Goal: Navigation & Orientation: Locate item on page

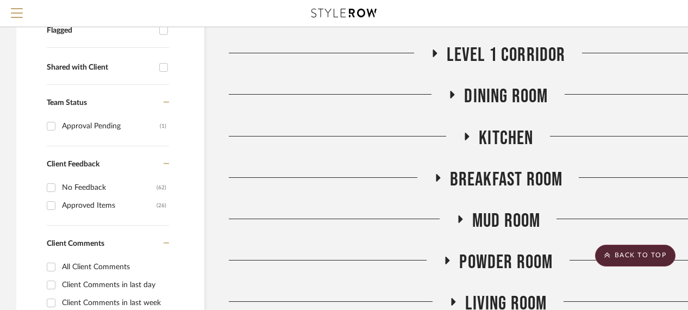
scroll to position [435, 0]
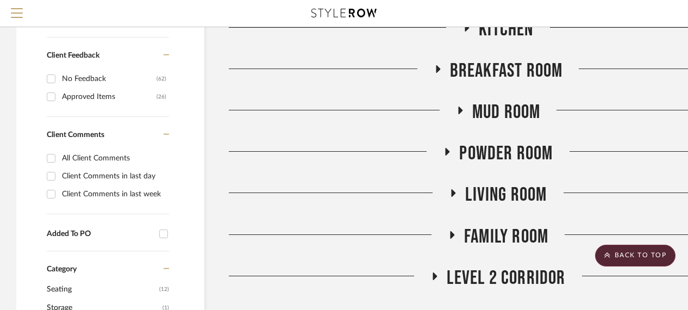
click at [483, 189] on span "Living Room" at bounding box center [506, 194] width 82 height 23
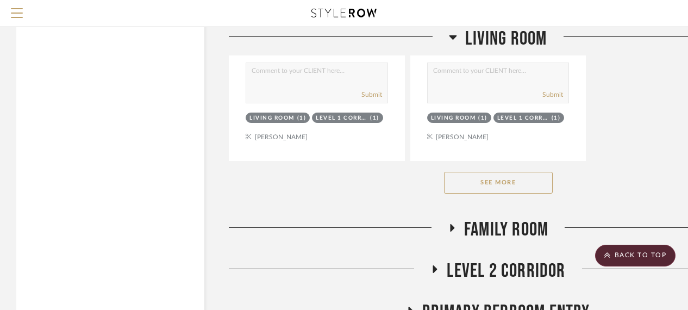
scroll to position [2012, 0]
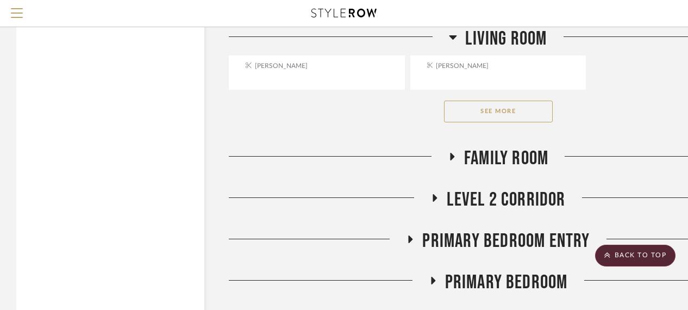
click at [487, 155] on span "Family Room" at bounding box center [506, 158] width 84 height 23
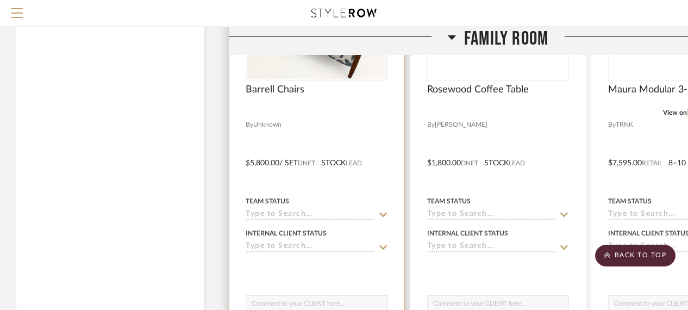
scroll to position [2283, 0]
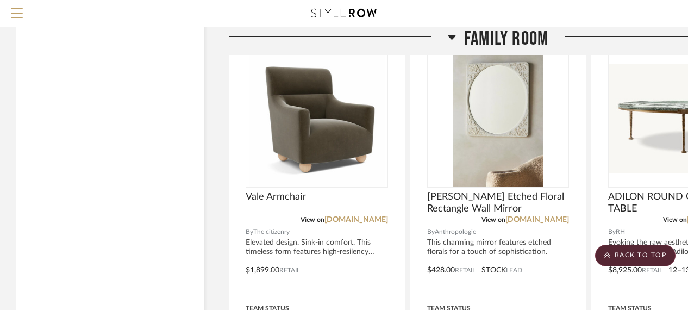
scroll to position [2175, 95]
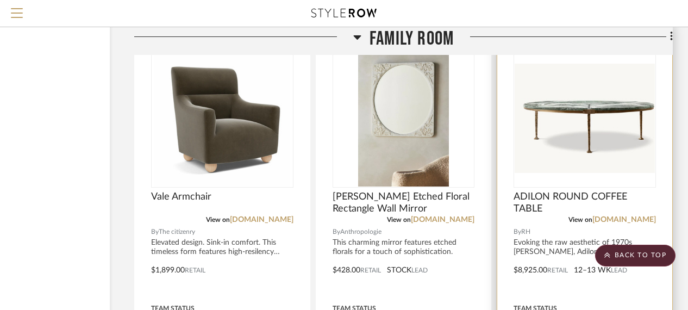
click at [641, 225] on div "View on rh.com" at bounding box center [585, 220] width 142 height 10
click at [642, 220] on link "rh.com" at bounding box center [625, 220] width 64 height 8
